Goal: Information Seeking & Learning: Compare options

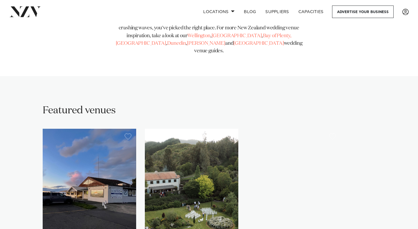
scroll to position [400, 0]
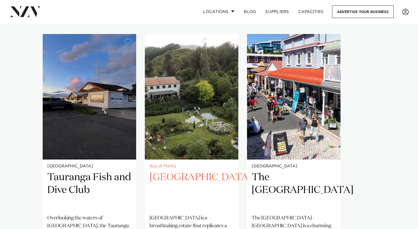
click at [182, 171] on h2 "[GEOGRAPHIC_DATA]" at bounding box center [192, 190] width 84 height 39
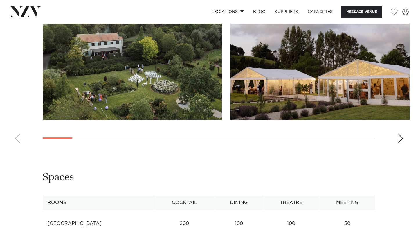
scroll to position [584, 0]
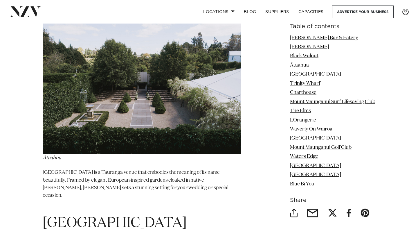
scroll to position [1456, 0]
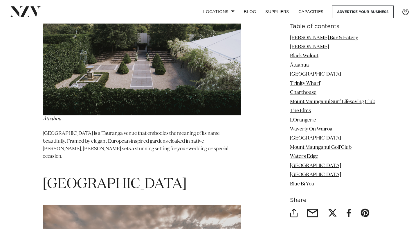
click at [125, 76] on img at bounding box center [142, 49] width 199 height 132
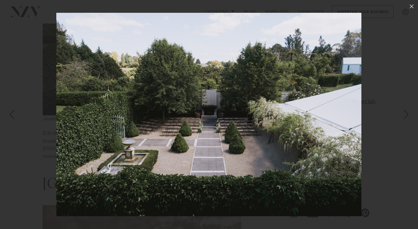
click at [398, 130] on div at bounding box center [209, 114] width 418 height 229
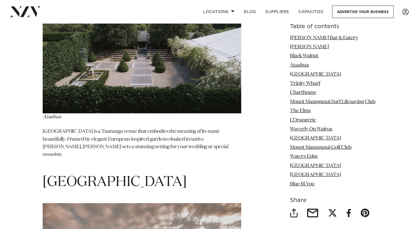
scroll to position [1456, 0]
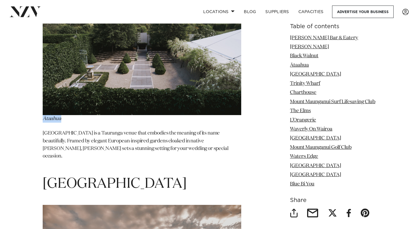
drag, startPoint x: 62, startPoint y: 105, endPoint x: 41, endPoint y: 102, distance: 21.1
copy em "Ātaahua"
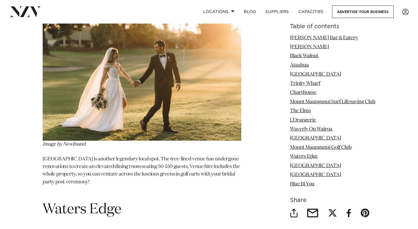
scroll to position [3560, 0]
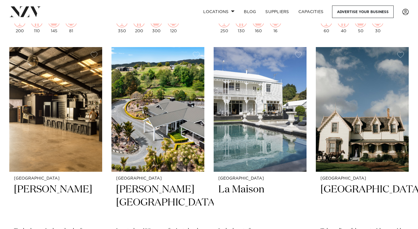
scroll to position [3400, 0]
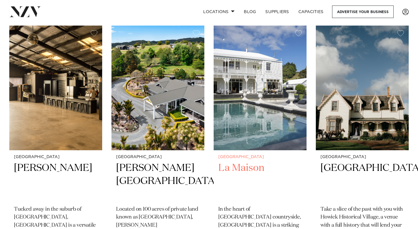
click at [248, 161] on h2 "La Maison" at bounding box center [260, 180] width 84 height 39
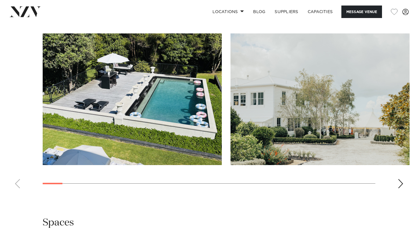
scroll to position [481, 0]
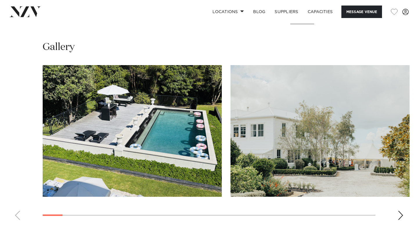
click at [404, 211] on swiper-container at bounding box center [209, 144] width 418 height 159
click at [401, 214] on div "Next slide" at bounding box center [401, 215] width 6 height 9
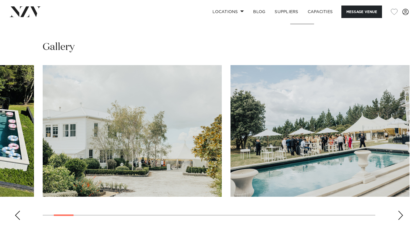
click at [401, 214] on div "Next slide" at bounding box center [401, 215] width 6 height 9
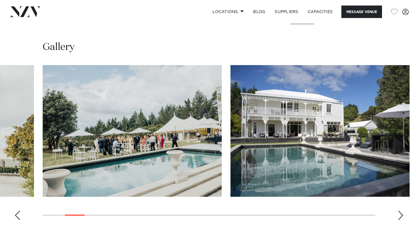
click at [401, 214] on div "Next slide" at bounding box center [401, 215] width 6 height 9
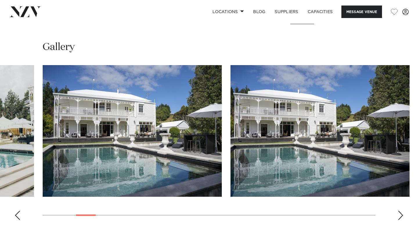
click at [401, 214] on div "Next slide" at bounding box center [401, 215] width 6 height 9
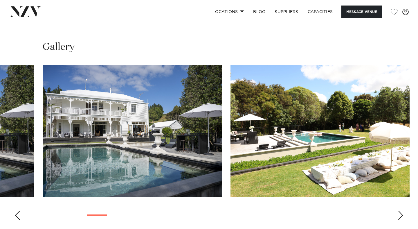
click at [401, 214] on div "Next slide" at bounding box center [401, 215] width 6 height 9
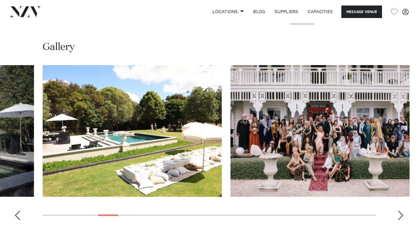
click at [401, 214] on div "Next slide" at bounding box center [401, 215] width 6 height 9
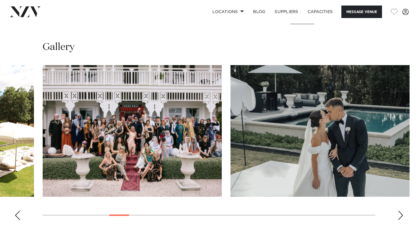
click at [401, 214] on div "Next slide" at bounding box center [401, 215] width 6 height 9
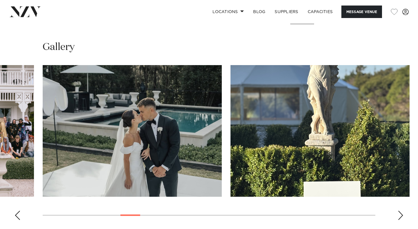
click at [401, 214] on div "Next slide" at bounding box center [401, 215] width 6 height 9
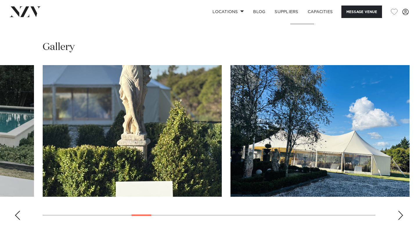
click at [401, 214] on div "Next slide" at bounding box center [401, 215] width 6 height 9
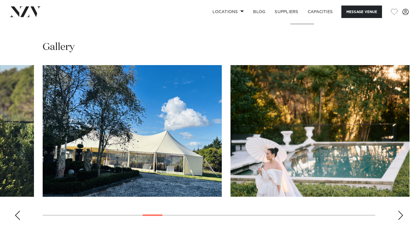
click at [401, 214] on div "Next slide" at bounding box center [401, 215] width 6 height 9
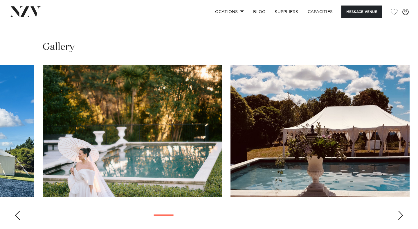
click at [401, 214] on div "Next slide" at bounding box center [401, 215] width 6 height 9
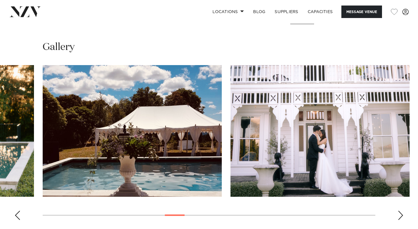
click at [401, 214] on div "Next slide" at bounding box center [401, 215] width 6 height 9
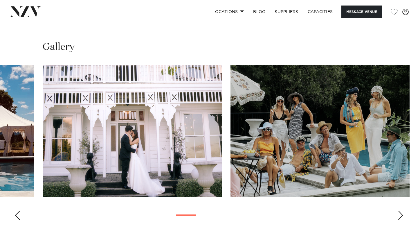
click at [401, 214] on div "Next slide" at bounding box center [401, 215] width 6 height 9
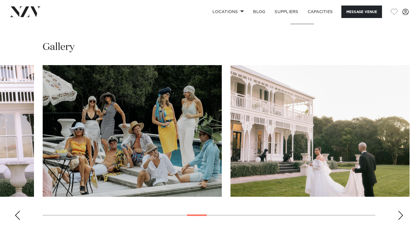
click at [401, 214] on div "Next slide" at bounding box center [401, 215] width 6 height 9
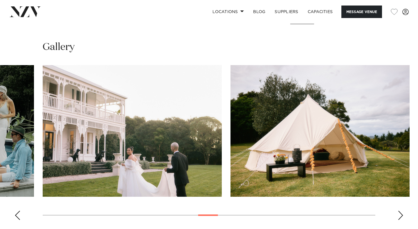
click at [401, 214] on div "Next slide" at bounding box center [401, 215] width 6 height 9
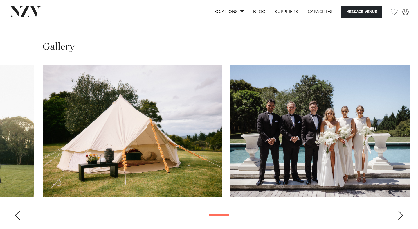
click at [401, 214] on div "Next slide" at bounding box center [401, 215] width 6 height 9
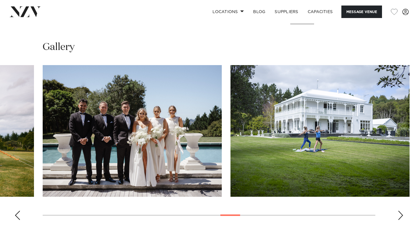
click at [401, 214] on div "Next slide" at bounding box center [401, 215] width 6 height 9
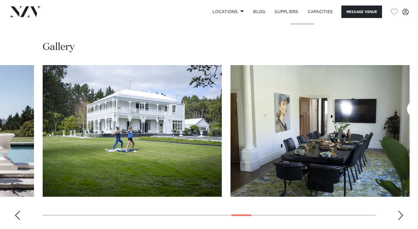
click at [401, 214] on div "Next slide" at bounding box center [401, 215] width 6 height 9
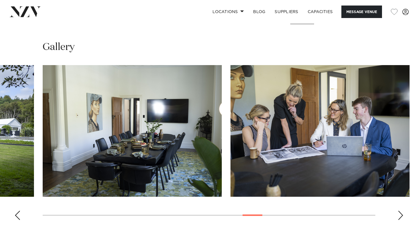
click at [401, 214] on div "Next slide" at bounding box center [401, 215] width 6 height 9
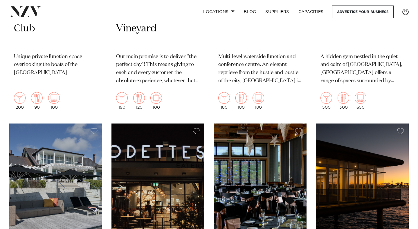
scroll to position [4611, 0]
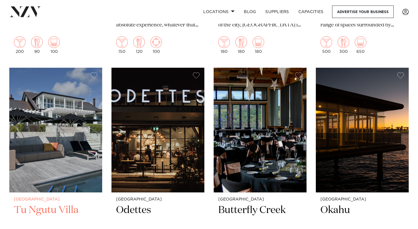
click at [51, 128] on img at bounding box center [55, 130] width 93 height 125
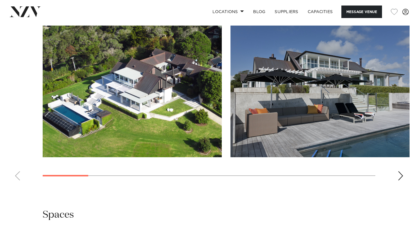
scroll to position [721, 0]
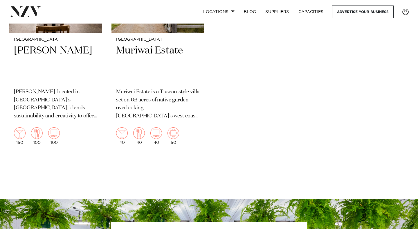
scroll to position [5454, 0]
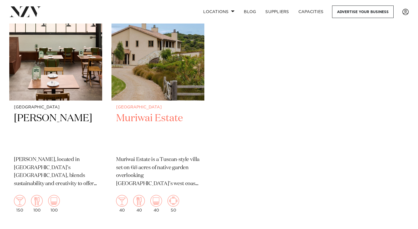
click at [168, 54] on img at bounding box center [158, 38] width 93 height 125
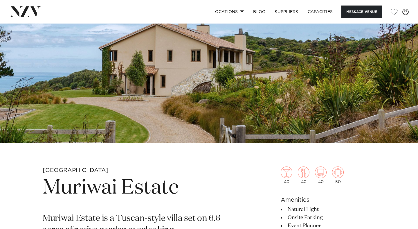
scroll to position [89, 0]
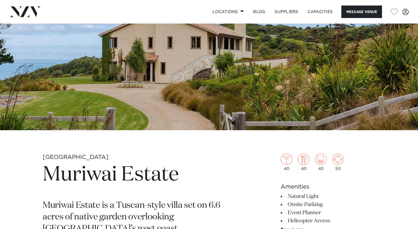
click at [195, 119] on img at bounding box center [209, 32] width 418 height 196
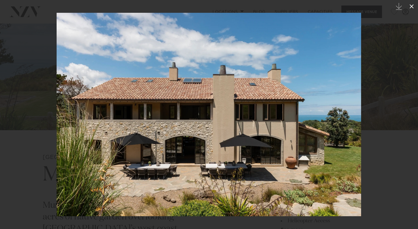
click at [415, 12] on button at bounding box center [411, 6] width 13 height 13
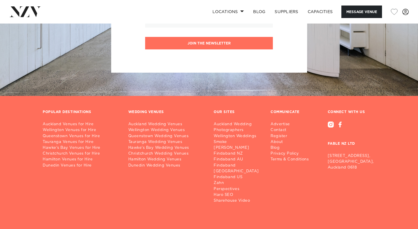
scroll to position [834, 0]
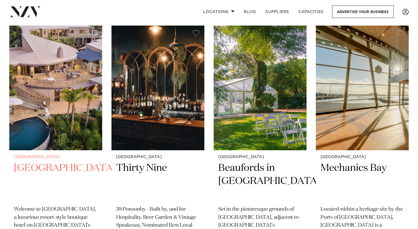
scroll to position [4938, 0]
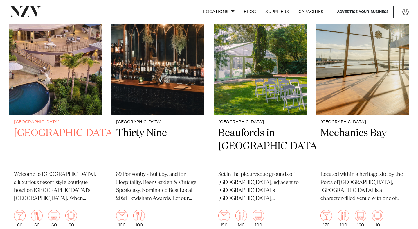
click at [64, 78] on img at bounding box center [55, 53] width 93 height 125
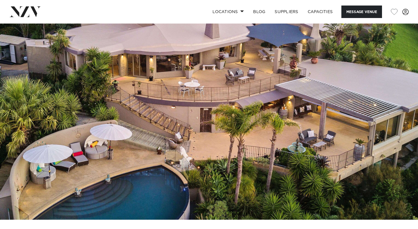
click at [77, 94] on img at bounding box center [209, 122] width 418 height 196
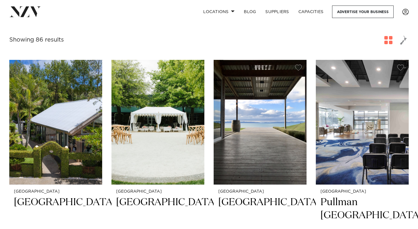
scroll to position [157, 0]
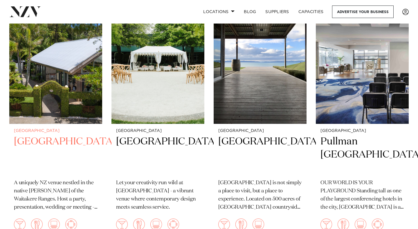
click at [65, 80] on img at bounding box center [55, 61] width 93 height 125
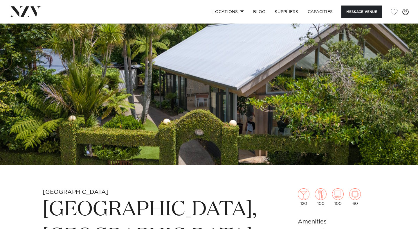
scroll to position [62, 0]
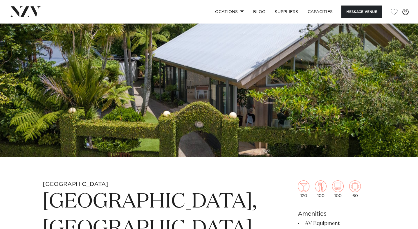
click at [282, 137] on img at bounding box center [209, 59] width 418 height 196
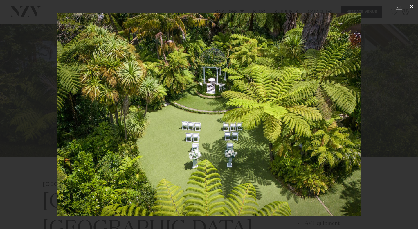
click at [410, 11] on button at bounding box center [411, 6] width 13 height 13
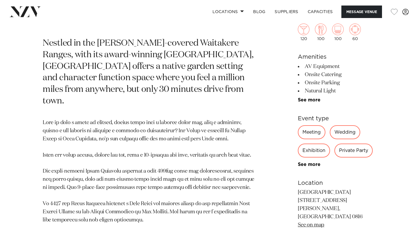
scroll to position [299, 0]
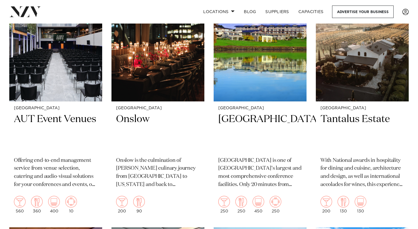
scroll to position [2800, 0]
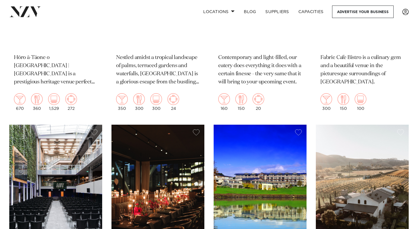
click at [365, 176] on img at bounding box center [362, 187] width 93 height 125
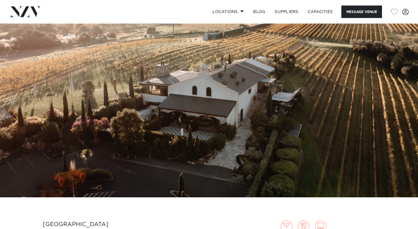
scroll to position [31, 0]
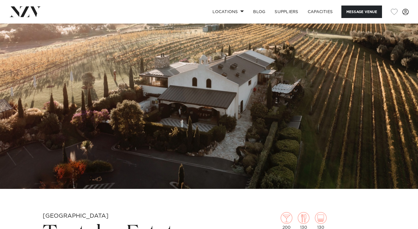
click at [340, 144] on img at bounding box center [209, 91] width 418 height 196
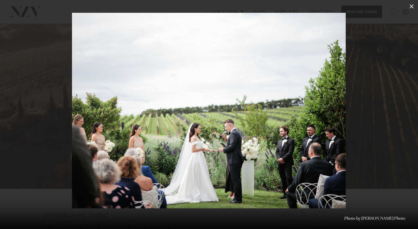
click at [413, 6] on icon at bounding box center [411, 6] width 7 height 7
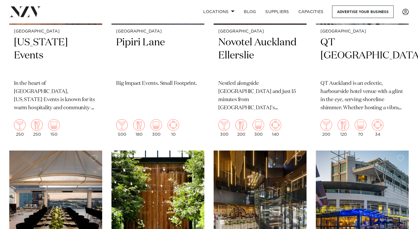
scroll to position [1155, 0]
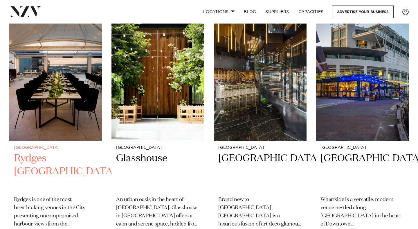
click at [51, 74] on img at bounding box center [55, 78] width 93 height 125
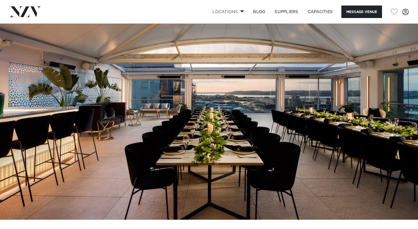
click at [235, 11] on link "Locations" at bounding box center [228, 12] width 41 height 12
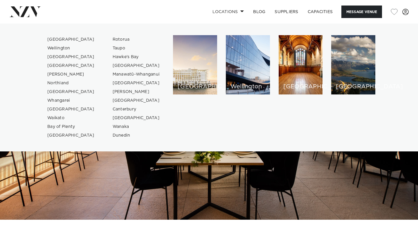
click at [235, 195] on img at bounding box center [209, 122] width 418 height 196
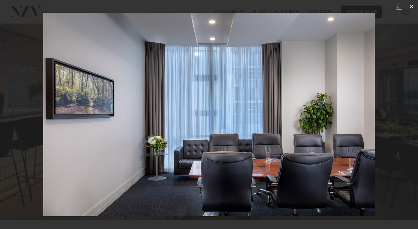
click at [412, 5] on icon at bounding box center [411, 6] width 7 height 7
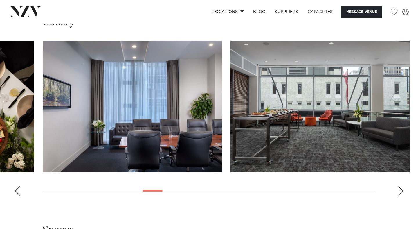
scroll to position [921, 0]
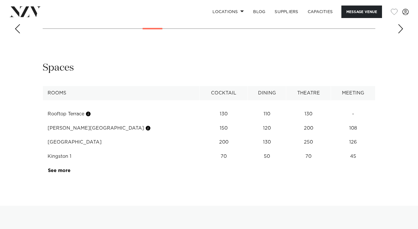
drag, startPoint x: 215, startPoint y: 134, endPoint x: 254, endPoint y: 133, distance: 39.5
click at [254, 121] on td "110" at bounding box center [267, 114] width 38 height 14
drag, startPoint x: 242, startPoint y: 130, endPoint x: 223, endPoint y: 131, distance: 18.9
click at [248, 121] on td "110" at bounding box center [267, 114] width 38 height 14
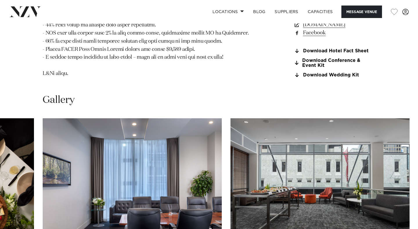
scroll to position [665, 0]
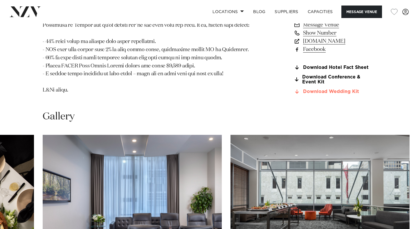
click at [324, 94] on link "Download Wedding Kit" at bounding box center [335, 91] width 82 height 5
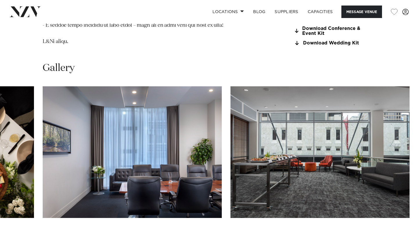
scroll to position [811, 0]
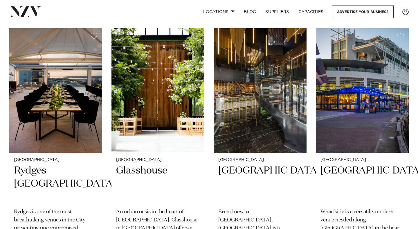
scroll to position [1155, 0]
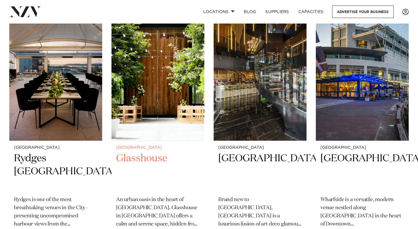
click at [150, 152] on h2 "Glasshouse" at bounding box center [158, 171] width 84 height 39
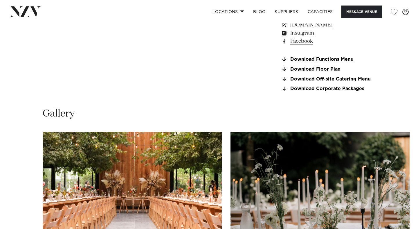
scroll to position [379, 0]
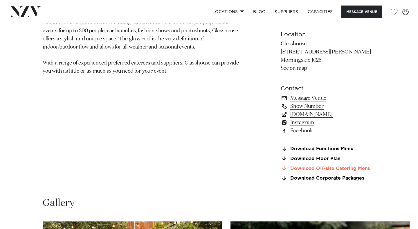
click at [321, 168] on link "Download Off-site Catering Menu" at bounding box center [328, 168] width 95 height 5
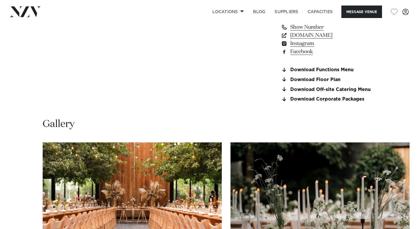
scroll to position [387, 0]
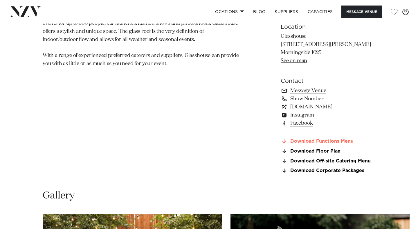
click at [335, 143] on link "Download Functions Menu" at bounding box center [328, 141] width 95 height 5
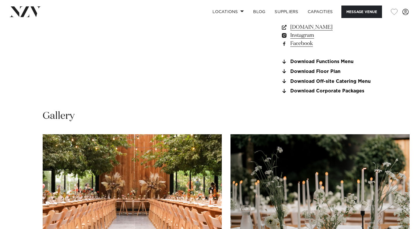
scroll to position [482, 0]
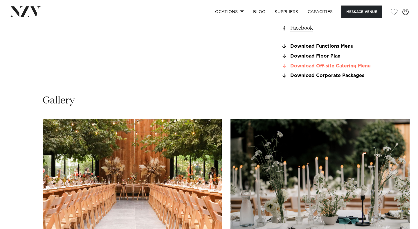
click at [367, 69] on link "Download Off-site Catering Menu" at bounding box center [328, 65] width 95 height 5
